Goal: Task Accomplishment & Management: Manage account settings

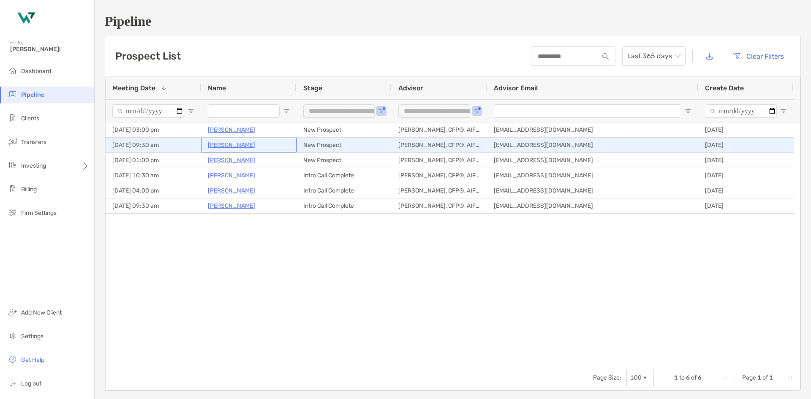
click at [239, 143] on p "[PERSON_NAME]" at bounding box center [231, 145] width 47 height 11
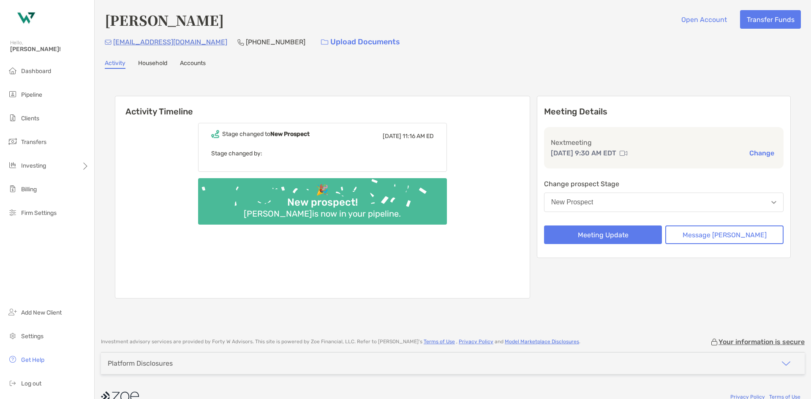
click at [164, 68] on link "Household" at bounding box center [152, 64] width 29 height 9
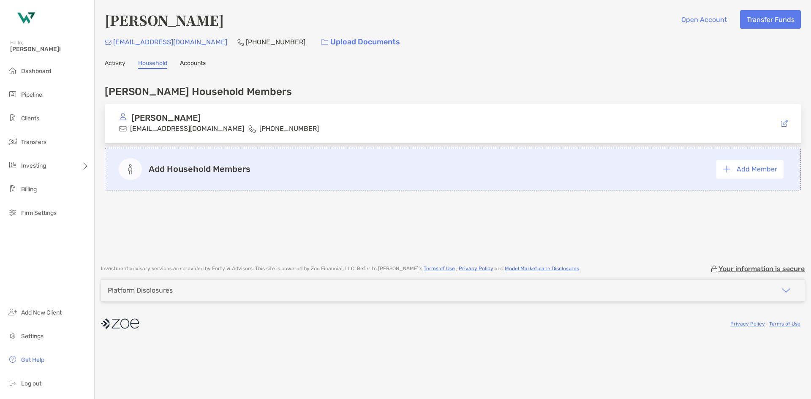
click at [108, 60] on link "Activity" at bounding box center [115, 64] width 21 height 9
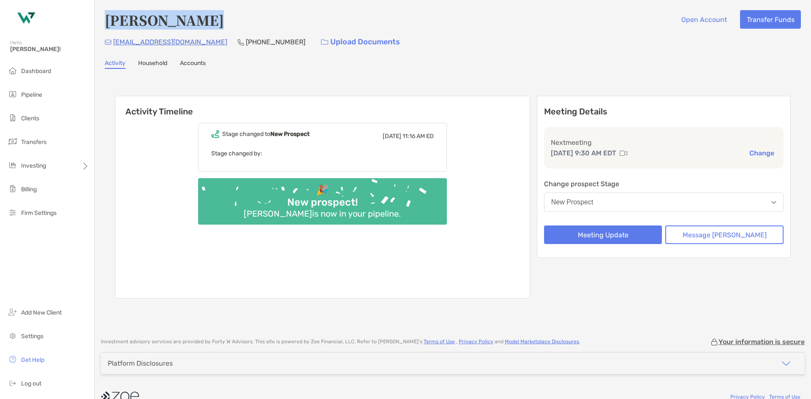
drag, startPoint x: 214, startPoint y: 20, endPoint x: 100, endPoint y: 20, distance: 114.5
click at [100, 20] on div "Robert Lamkin Open Account Transfer Funds rmlamkin48@gmail.com (917) 952-8737 U…" at bounding box center [453, 165] width 716 height 330
drag, startPoint x: 253, startPoint y: 41, endPoint x: 210, endPoint y: 38, distance: 43.2
click at [246, 38] on p "[PHONE_NUMBER]" at bounding box center [276, 42] width 60 height 11
